Goal: Information Seeking & Learning: Find specific fact

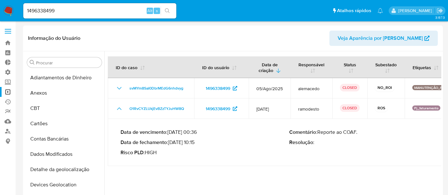
select select "10"
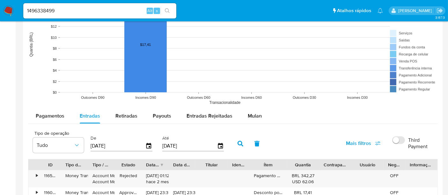
scroll to position [264, 0]
drag, startPoint x: 66, startPoint y: 8, endPoint x: 4, endPoint y: 7, distance: 62.8
click at [4, 7] on nav "Pausado Ver notificaciones 1496338499 Alt s Atalhos rápidos Presiona las siguie…" at bounding box center [224, 10] width 448 height 21
paste input "2652595091"
type input "2652595091"
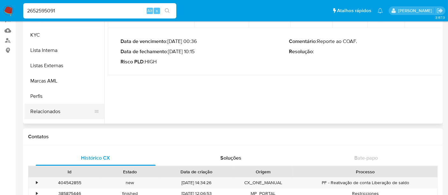
scroll to position [300, 0]
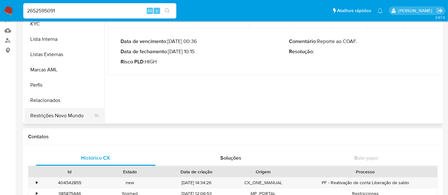
click at [62, 118] on button "Restrições Novo Mundo" at bounding box center [62, 115] width 75 height 15
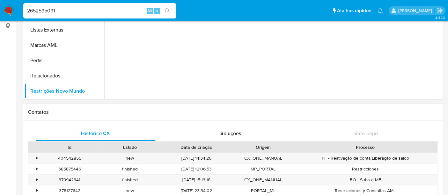
scroll to position [127, 0]
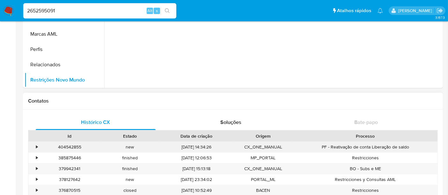
click at [34, 147] on div "•" at bounding box center [33, 147] width 11 height 11
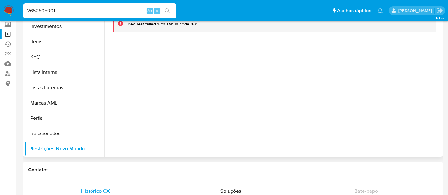
scroll to position [20, 0]
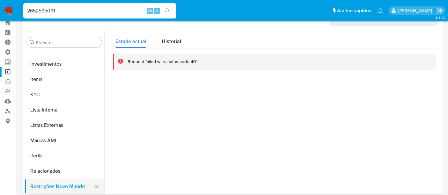
click at [78, 186] on button "Restrições Novo Mundo" at bounding box center [62, 186] width 75 height 15
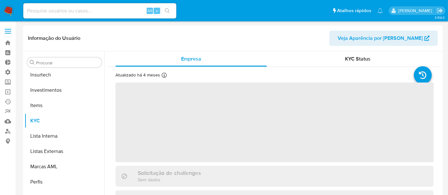
scroll to position [300, 0]
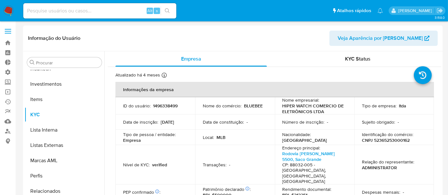
select select "10"
click at [271, 43] on header "Informação do Usuário Veja Aparência por Pessoa" at bounding box center [233, 38] width 410 height 15
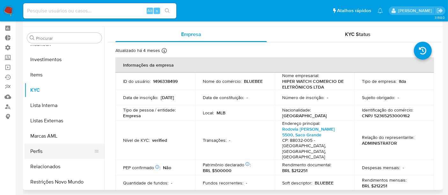
scroll to position [35, 0]
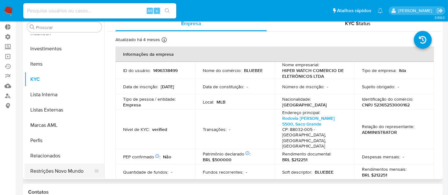
click at [75, 168] on button "Restrições Novo Mundo" at bounding box center [62, 171] width 75 height 15
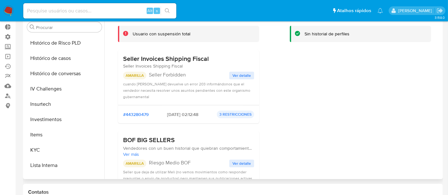
scroll to position [0, 0]
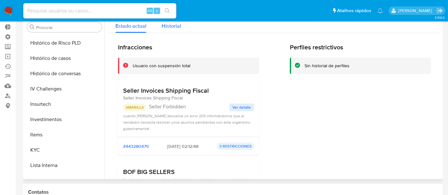
click at [168, 24] on span "Historial" at bounding box center [171, 25] width 19 height 7
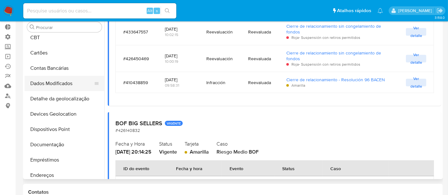
scroll to position [71, 0]
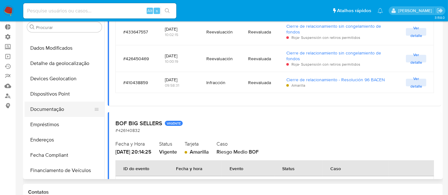
click at [47, 108] on button "Documentação" at bounding box center [62, 109] width 75 height 15
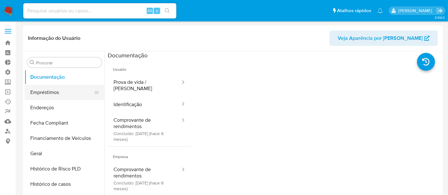
scroll to position [177, 0]
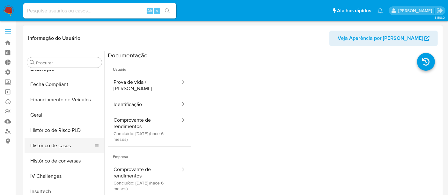
click at [57, 146] on button "Histórico de casos" at bounding box center [62, 145] width 75 height 15
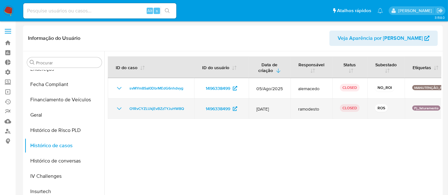
click at [122, 109] on icon "Mostrar/Ocultar" at bounding box center [119, 109] width 8 height 8
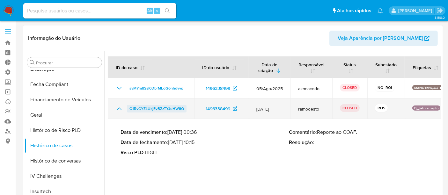
click at [161, 110] on span "O1RvCYZLUkjEvBZzTYJuHW8Q" at bounding box center [156, 109] width 55 height 8
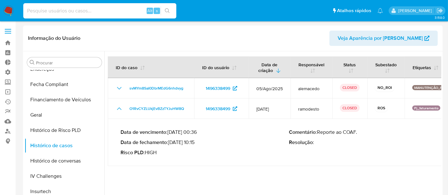
click at [50, 9] on input at bounding box center [99, 11] width 153 height 8
paste input "2652595091"
type input "2652595091"
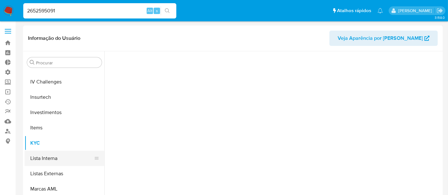
scroll to position [300, 0]
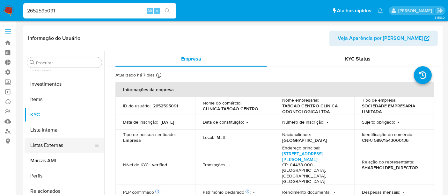
select select "10"
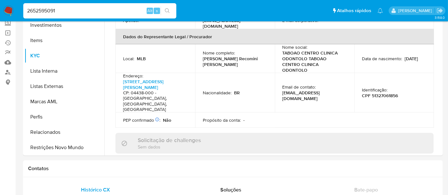
scroll to position [62, 0]
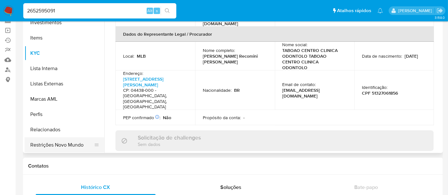
click at [69, 142] on button "Restrições Novo Mundo" at bounding box center [62, 144] width 75 height 15
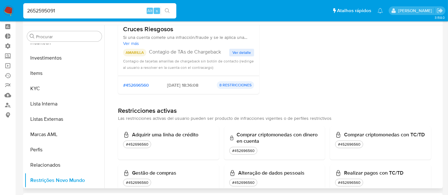
scroll to position [0, 0]
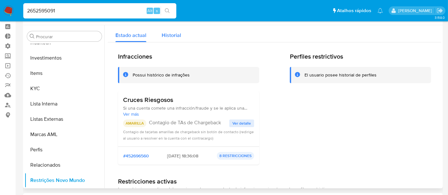
click at [171, 36] on span "Historial" at bounding box center [171, 35] width 19 height 7
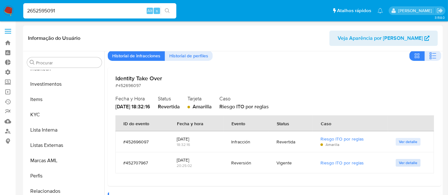
scroll to position [35, 0]
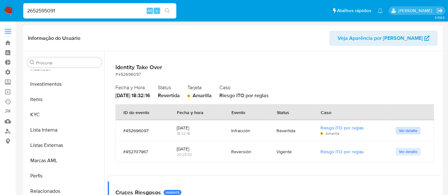
click at [404, 129] on span "Ver detalle" at bounding box center [408, 131] width 18 height 6
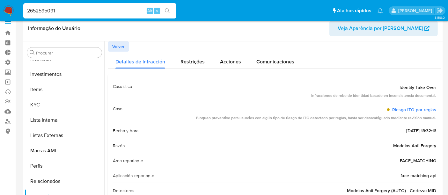
scroll to position [0, 0]
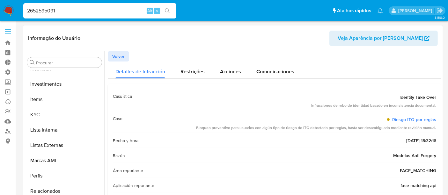
click at [116, 52] on span "Volver" at bounding box center [118, 56] width 12 height 9
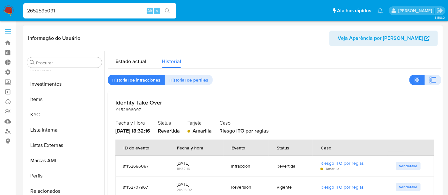
scroll to position [35, 0]
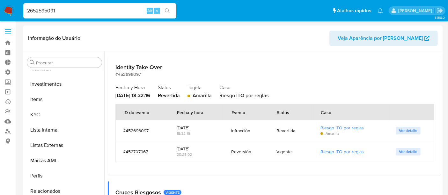
click at [405, 133] on span "Ver detalle" at bounding box center [408, 131] width 18 height 6
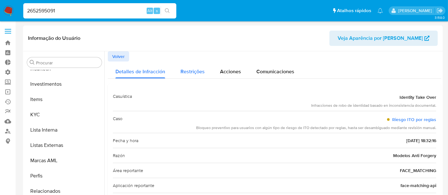
click at [193, 73] on span "Restrições" at bounding box center [192, 71] width 24 height 7
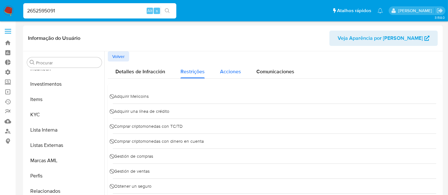
click at [238, 69] on span "Acciones" at bounding box center [230, 71] width 21 height 7
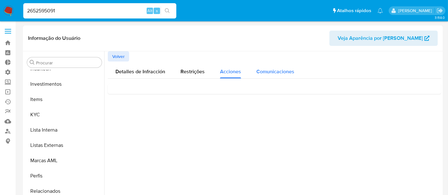
click at [286, 70] on span "Comunicaciones" at bounding box center [275, 71] width 38 height 7
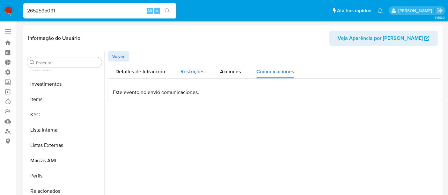
click at [209, 75] on button "Restrições" at bounding box center [193, 70] width 40 height 17
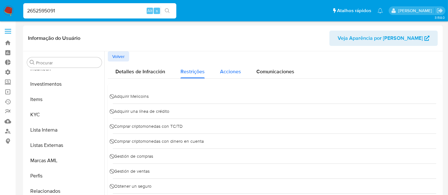
click at [225, 75] on span "Acciones" at bounding box center [230, 71] width 21 height 7
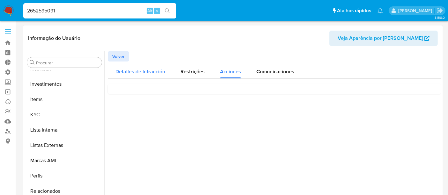
click at [143, 75] on span "Detalles de Infracción" at bounding box center [140, 71] width 50 height 7
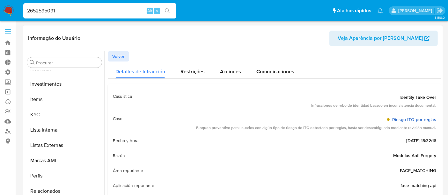
click at [423, 117] on link "Riesgo ITO por reglas" at bounding box center [414, 119] width 44 height 6
drag, startPoint x: 64, startPoint y: 9, endPoint x: 4, endPoint y: 9, distance: 59.6
click at [4, 9] on nav "Pausado Ver notificaciones 2652595091 Alt s Atalhos rápidos Presiona las siguie…" at bounding box center [224, 10] width 448 height 21
paste input "148624429"
type input "148624429"
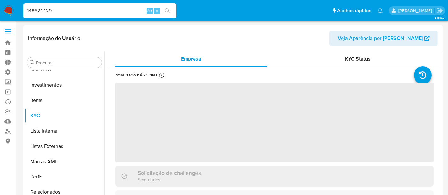
scroll to position [300, 0]
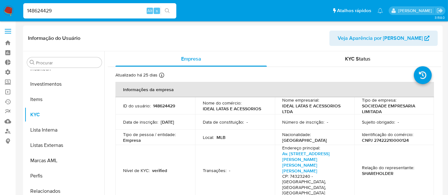
select select "10"
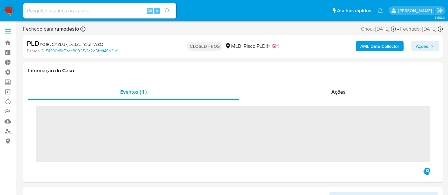
scroll to position [300, 0]
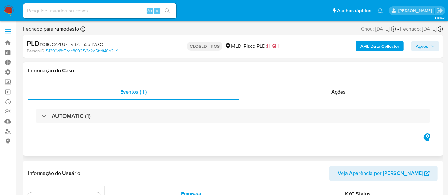
select select "10"
drag, startPoint x: 43, startPoint y: 45, endPoint x: 105, endPoint y: 45, distance: 62.2
click at [105, 45] on div "PLD # O1RvCYZLUkjEvBZzTYJuHW8Q" at bounding box center [94, 44] width 135 height 10
copy span "O1RvCYZLUkjEvBZzTYJuHW8Q"
